Goal: Transaction & Acquisition: Download file/media

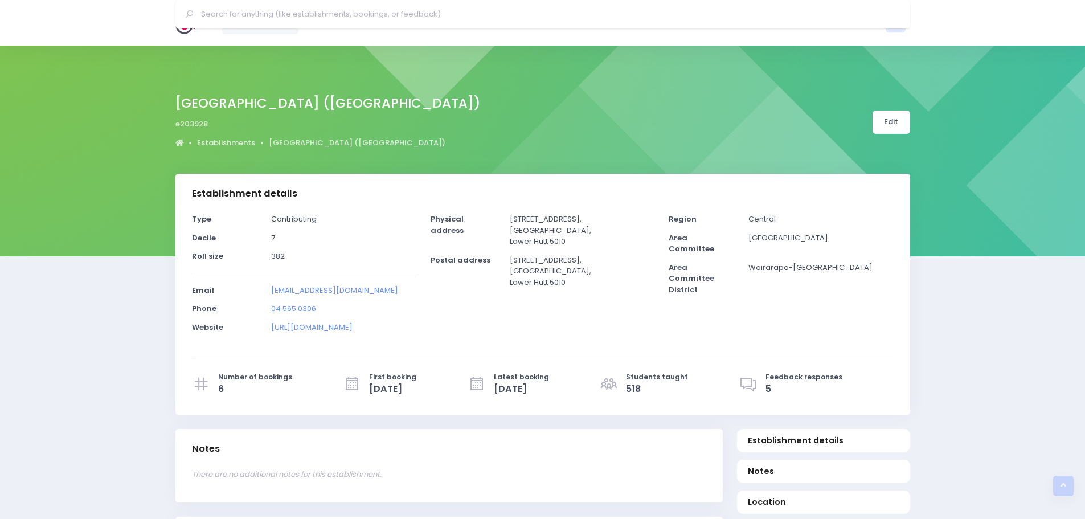
select select "5"
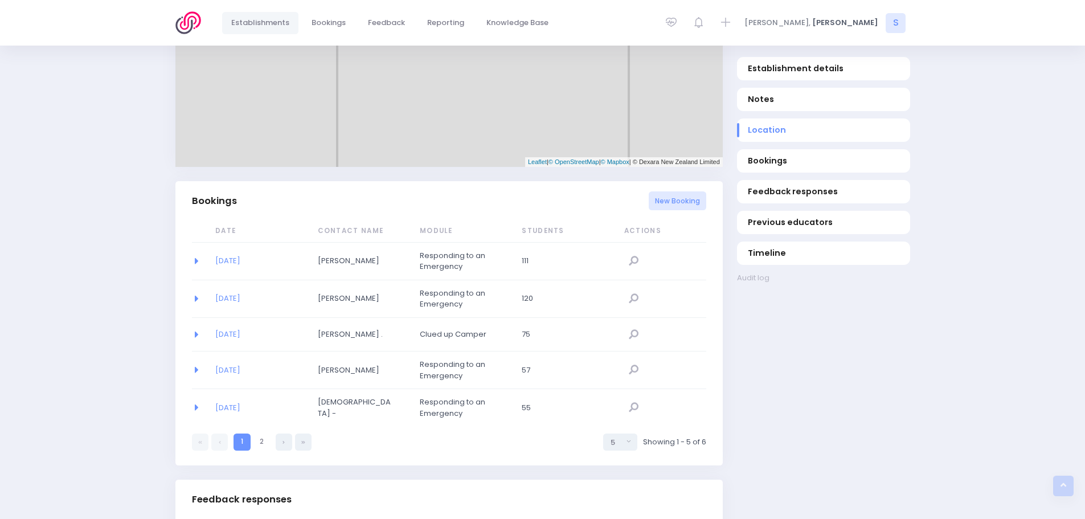
scroll to position [468, 0]
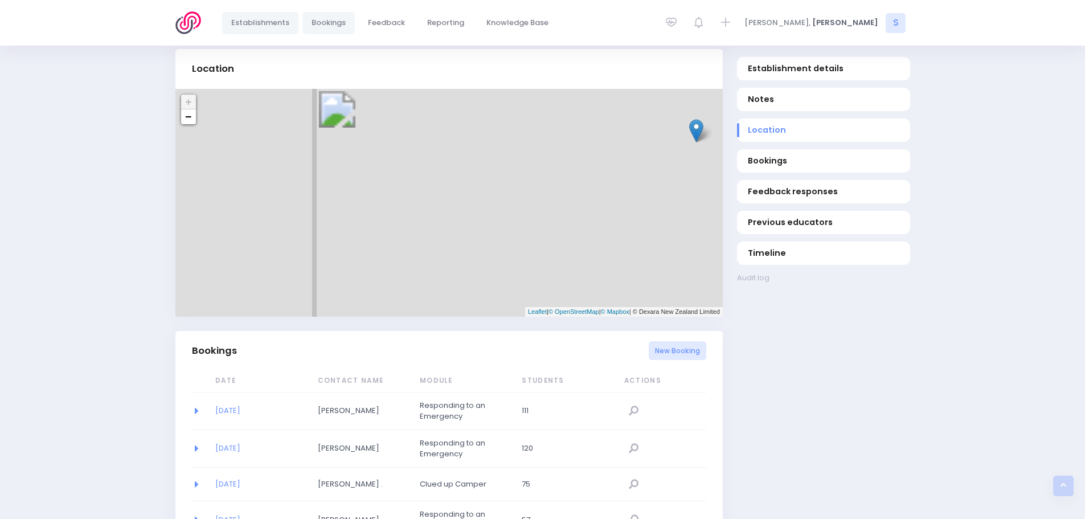
click at [339, 27] on span "Bookings" at bounding box center [329, 22] width 34 height 11
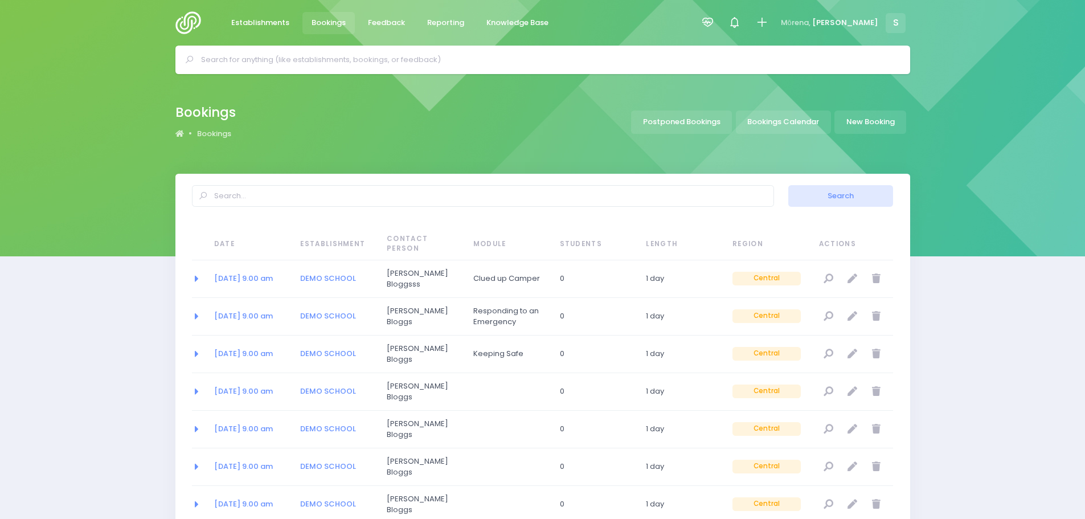
select select "20"
click at [776, 125] on link "Bookings Calendar" at bounding box center [783, 121] width 95 height 23
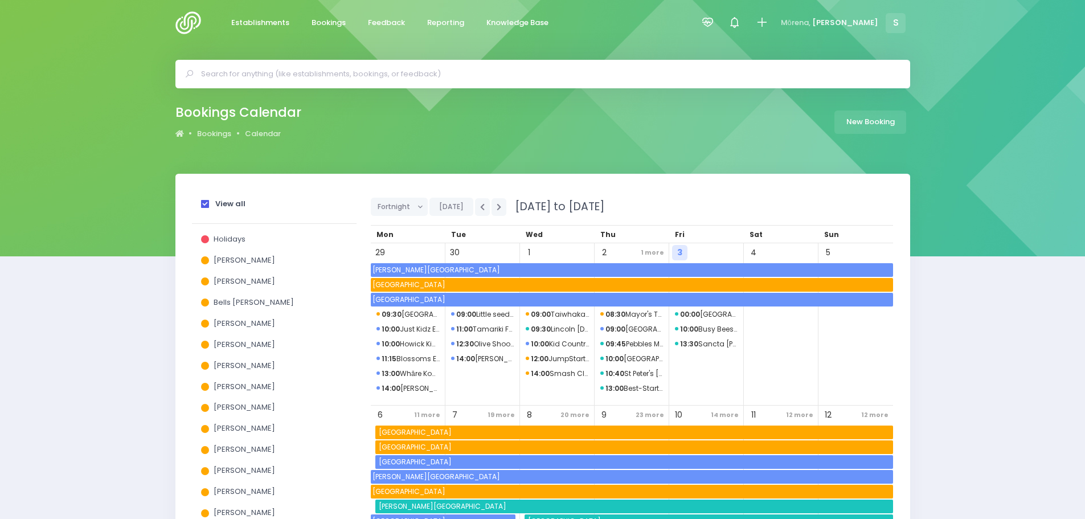
click at [203, 200] on span at bounding box center [205, 204] width 8 height 8
click at [0, 0] on input "View all" at bounding box center [0, 0] width 0 height 0
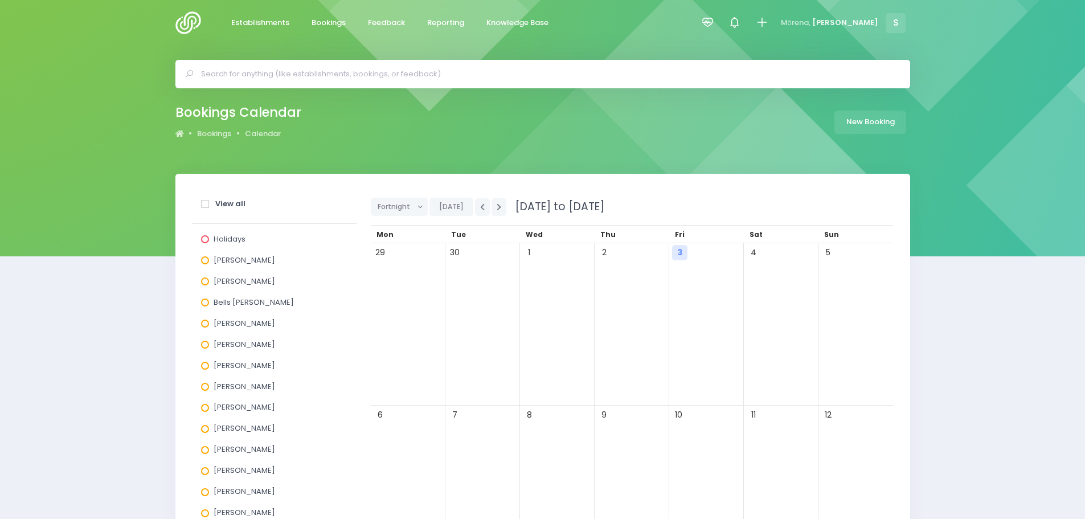
click at [205, 431] on span at bounding box center [205, 429] width 8 height 8
click at [0, 0] on input "Megan Lawton" at bounding box center [0, 0] width 0 height 0
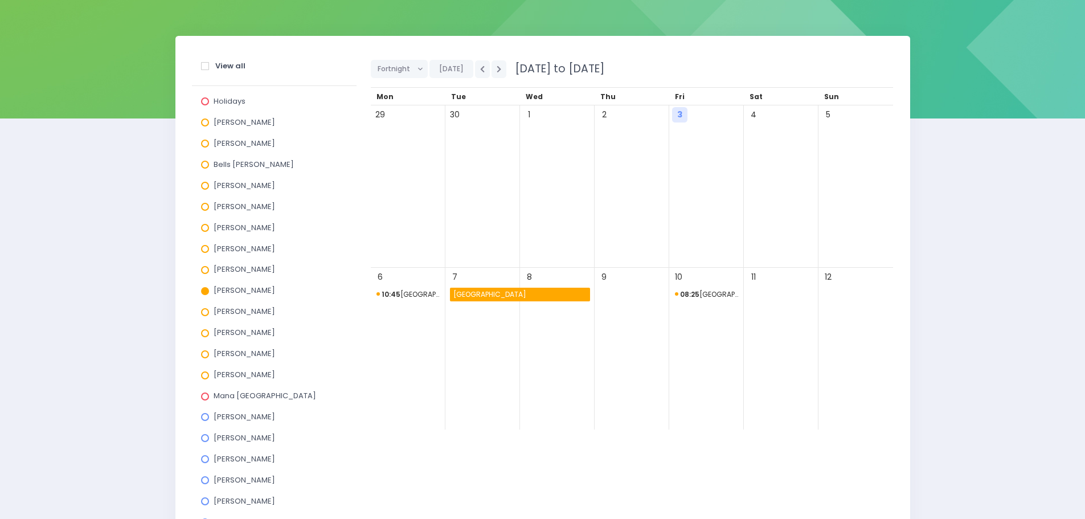
scroll to position [171, 0]
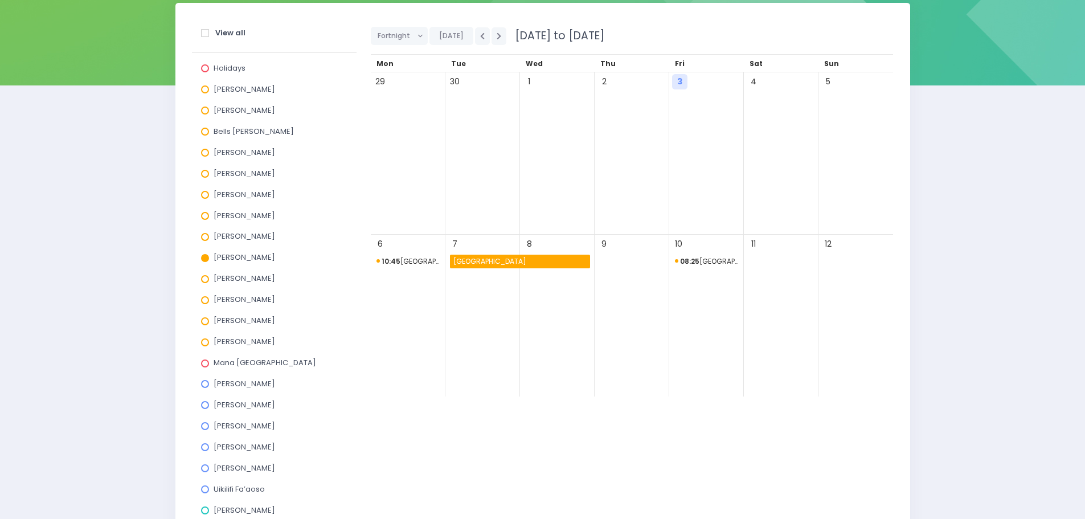
click at [400, 260] on span "10:45 St James Catholic School (P North)" at bounding box center [407, 262] width 63 height 14
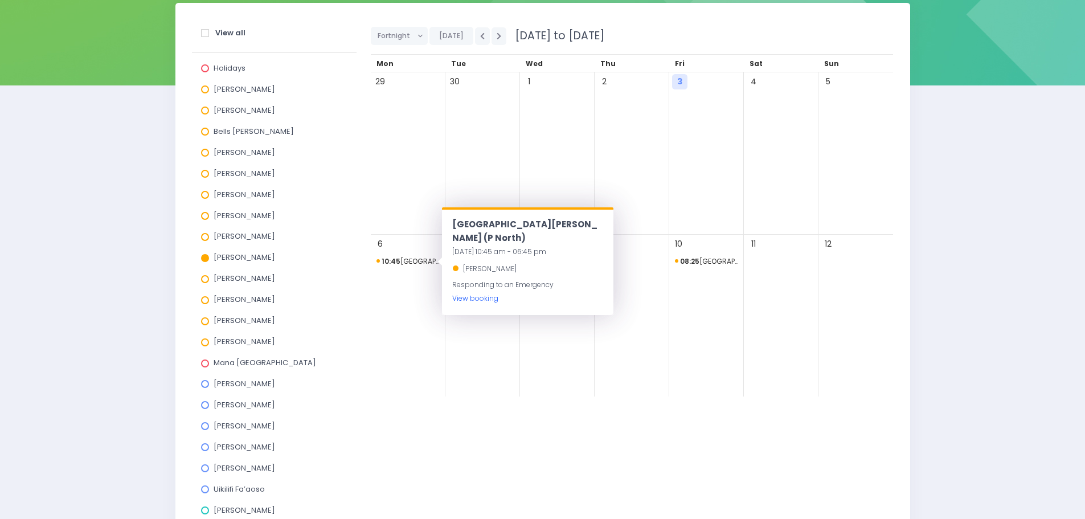
click at [493, 300] on link "View booking" at bounding box center [475, 298] width 46 height 10
click at [183, 348] on div "View all Holidays Alicia Smale Annette Binnie Bells Glenn Ebby Poutu Jel Polloc…" at bounding box center [542, 358] width 735 height 710
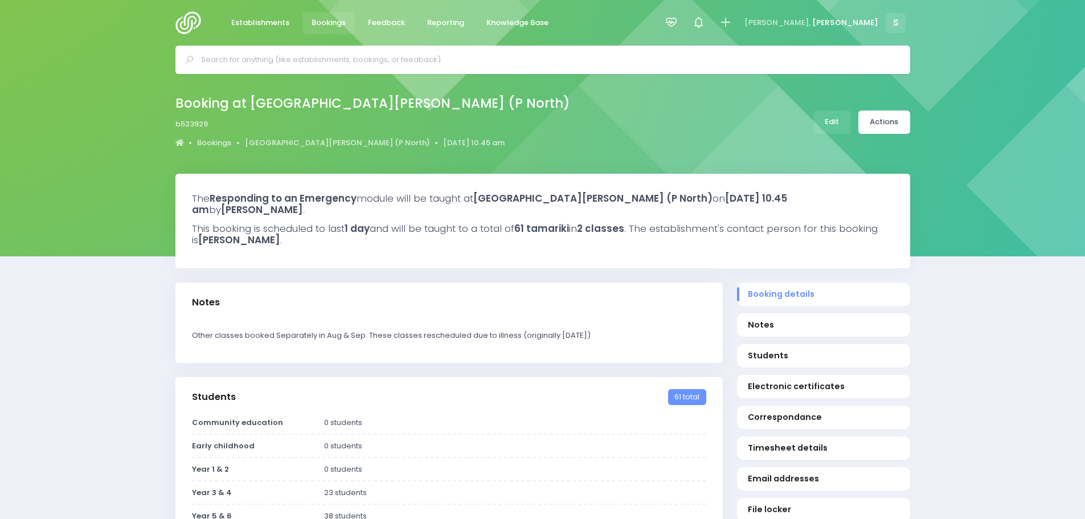
select select "5"
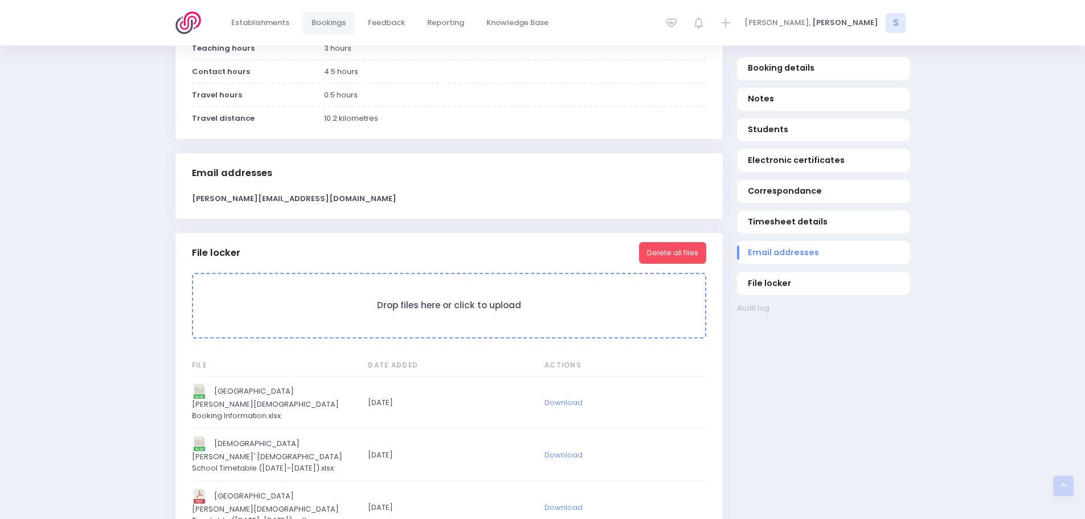
scroll to position [1025, 0]
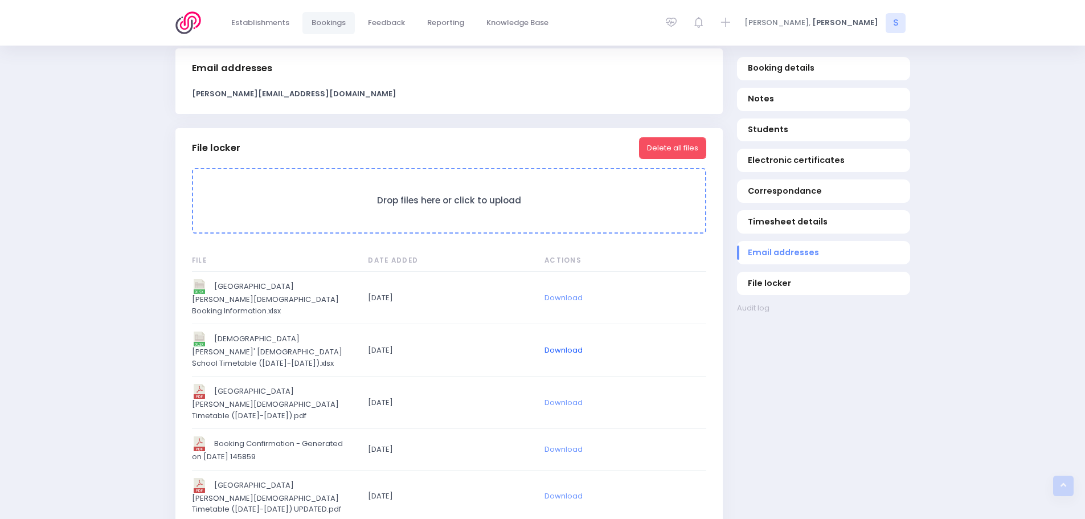
drag, startPoint x: 556, startPoint y: 331, endPoint x: 577, endPoint y: 332, distance: 20.5
click at [558, 345] on link "Download" at bounding box center [563, 350] width 38 height 11
click at [576, 397] on link "Download" at bounding box center [563, 402] width 38 height 11
click at [574, 490] on link "Download" at bounding box center [563, 495] width 38 height 11
